Goal: Find specific page/section: Find specific page/section

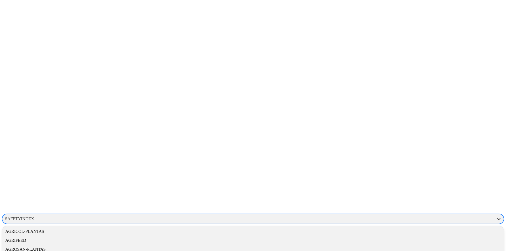
click at [497, 217] on icon at bounding box center [499, 219] width 5 height 5
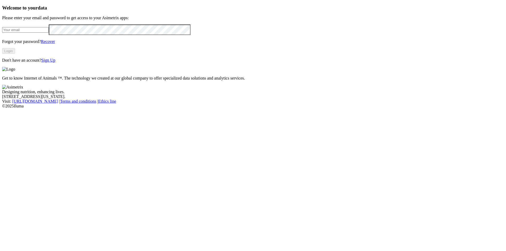
type input "[PERSON_NAME][EMAIL_ADDRESS][DOMAIN_NAME]"
click at [15, 54] on button "Login" at bounding box center [8, 51] width 13 height 6
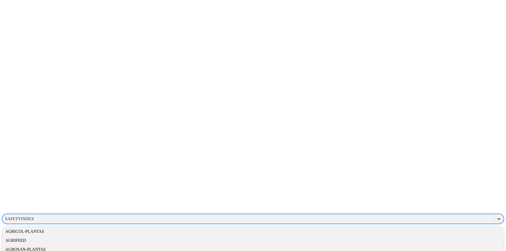
click at [497, 217] on icon at bounding box center [499, 219] width 5 height 5
